Goal: Task Accomplishment & Management: Manage account settings

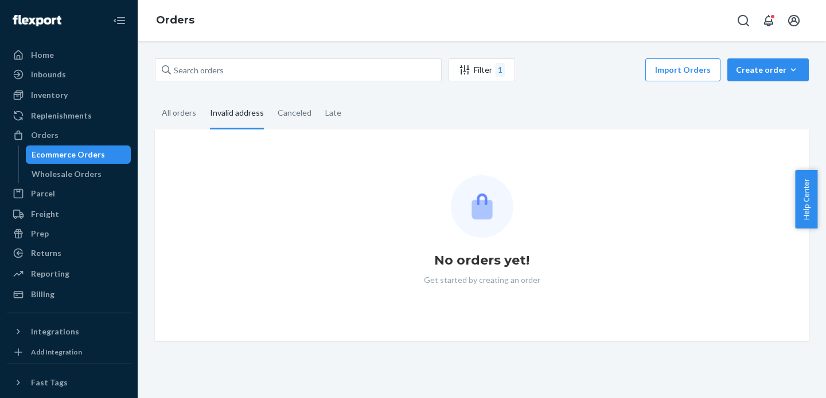
click at [248, 82] on div "Filter 1 Import Orders Create order Ecommerce order Removal order" at bounding box center [482, 71] width 654 height 26
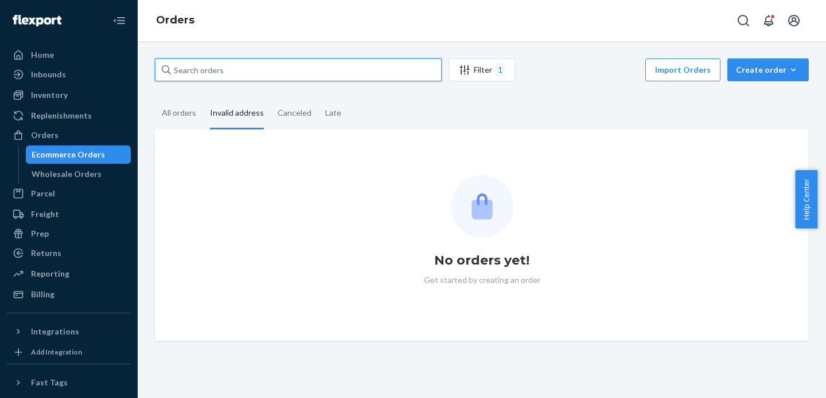
click at [252, 74] on input "text" at bounding box center [298, 69] width 287 height 23
paste input "HJ2495918"
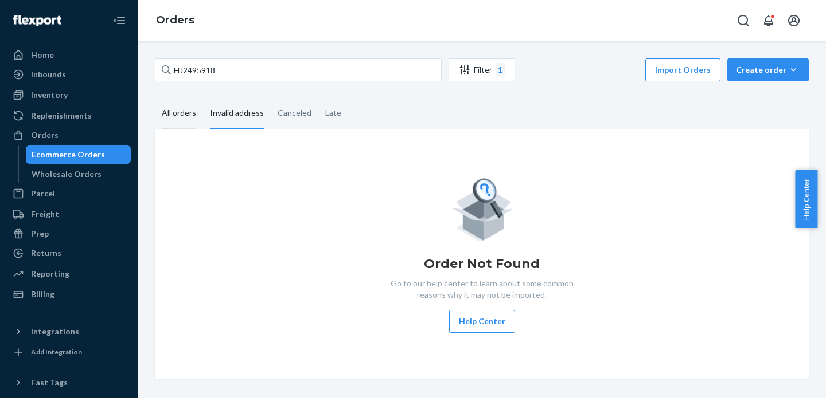
click at [172, 112] on div "All orders" at bounding box center [179, 114] width 34 height 32
click at [155, 98] on input "All orders" at bounding box center [155, 98] width 0 height 0
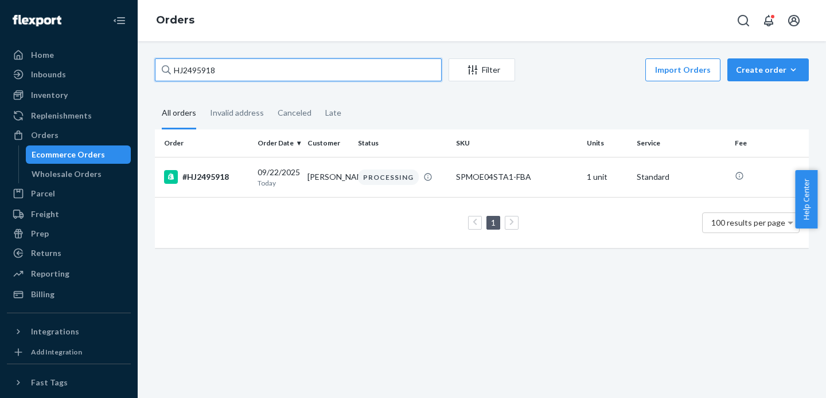
click at [272, 73] on input "HJ2495918" at bounding box center [298, 69] width 287 height 23
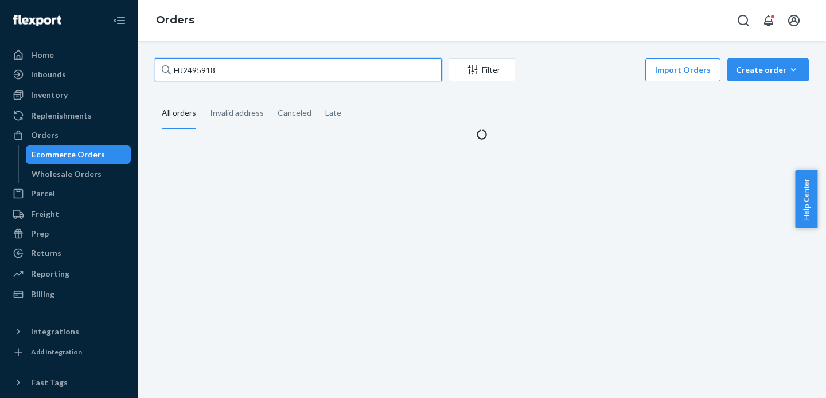
type input "HJ2495918"
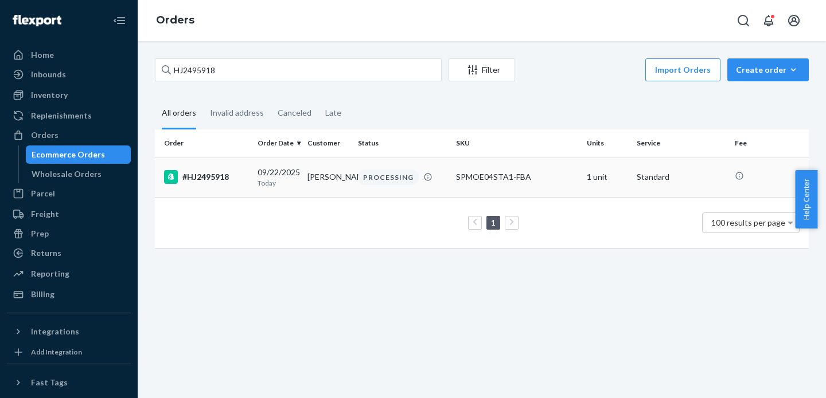
click at [312, 178] on td "[PERSON_NAME]" at bounding box center [328, 177] width 50 height 40
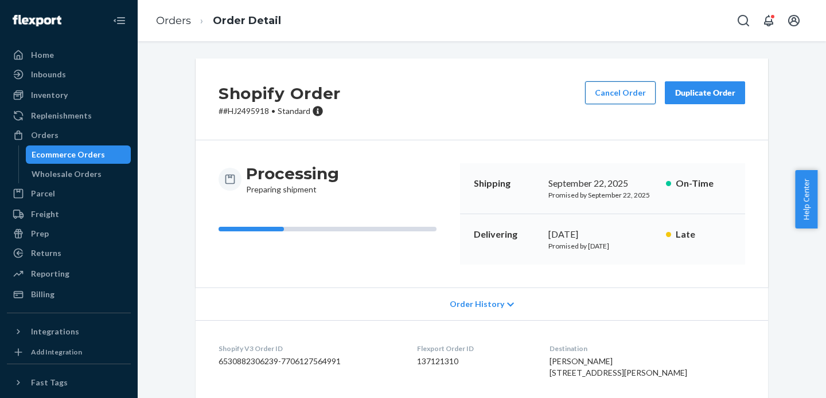
click at [623, 95] on button "Cancel Order" at bounding box center [620, 92] width 71 height 23
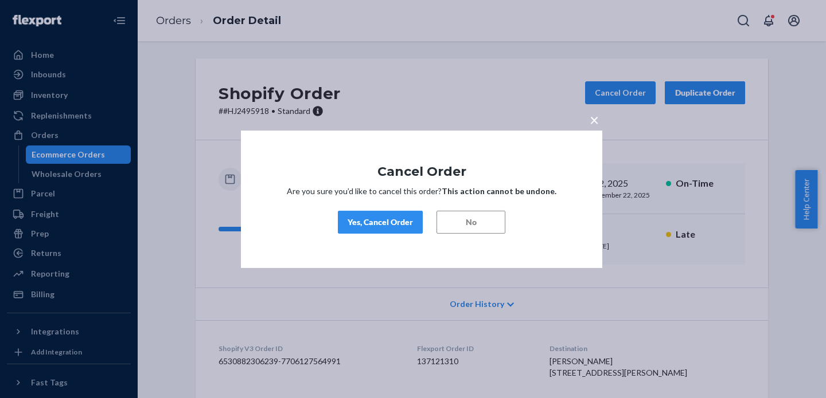
click at [398, 226] on div "Yes, Cancel Order" at bounding box center [379, 222] width 65 height 11
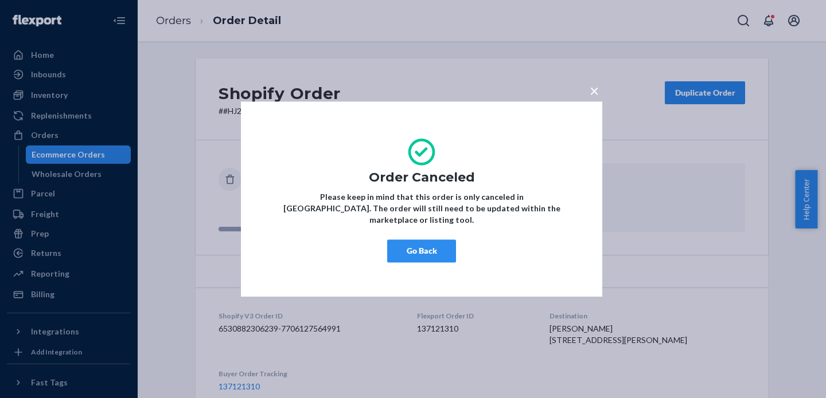
drag, startPoint x: 414, startPoint y: 237, endPoint x: 408, endPoint y: 237, distance: 5.8
click at [413, 240] on button "Go Back" at bounding box center [421, 251] width 69 height 23
